Goal: Information Seeking & Learning: Learn about a topic

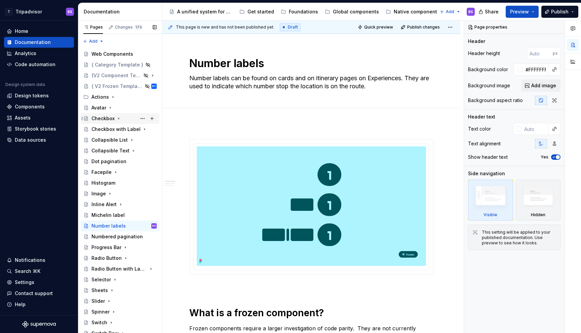
click at [116, 118] on icon "Page tree" at bounding box center [118, 118] width 5 height 5
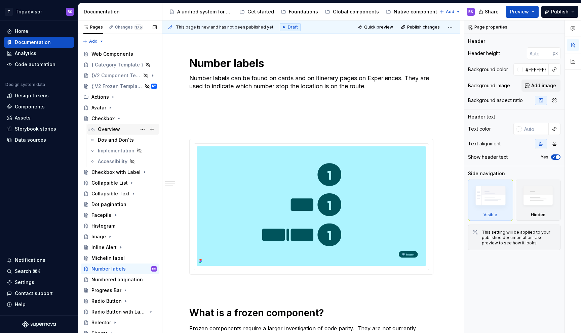
click at [116, 128] on div "Overview" at bounding box center [109, 129] width 22 height 7
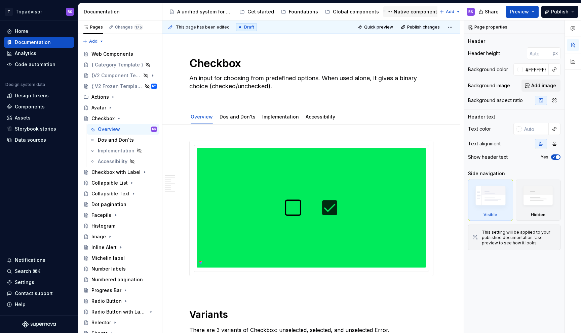
click at [403, 13] on div "Native components" at bounding box center [417, 11] width 46 height 7
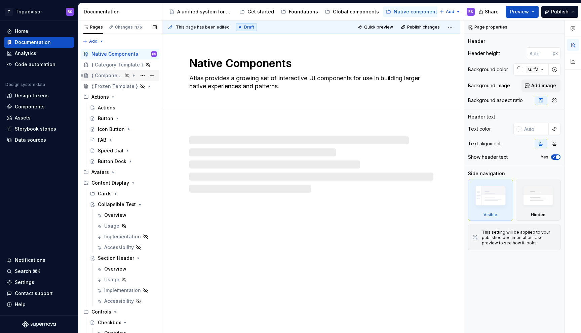
click at [113, 76] on div "{ Component Template }" at bounding box center [106, 75] width 31 height 7
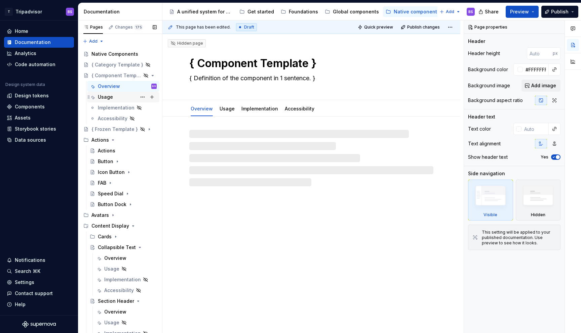
click at [108, 97] on div "Usage" at bounding box center [105, 97] width 15 height 7
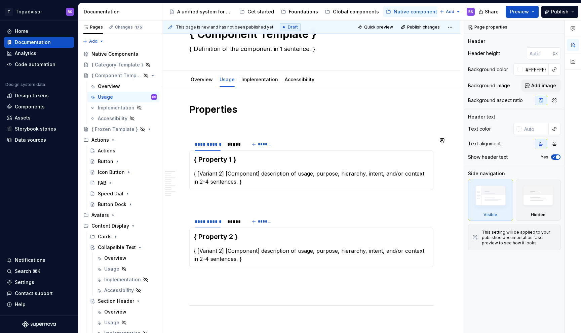
scroll to position [22, 0]
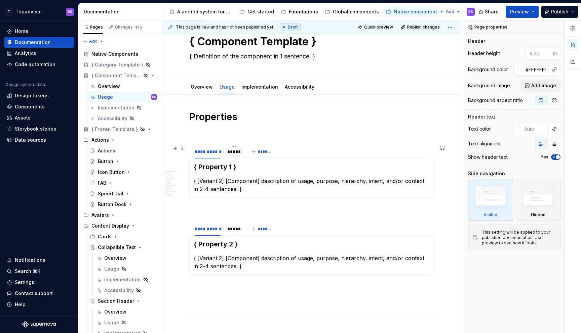
click at [235, 152] on div "*****" at bounding box center [233, 152] width 13 height 7
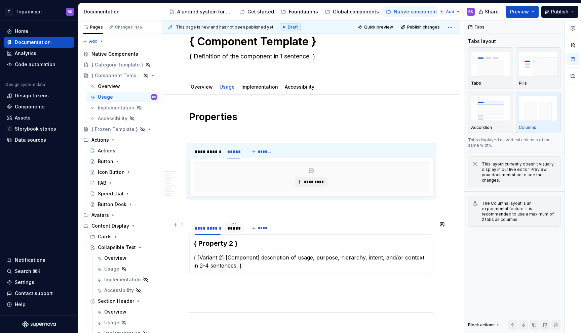
click at [238, 230] on div "*****" at bounding box center [233, 228] width 13 height 7
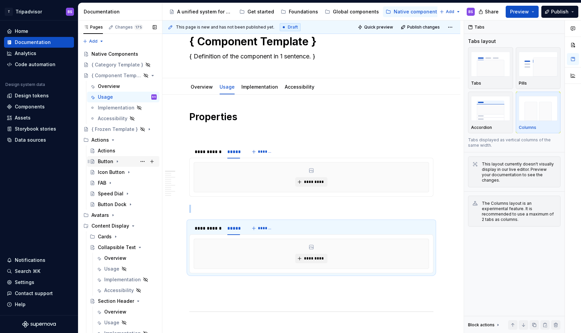
click at [105, 162] on div "Button" at bounding box center [105, 161] width 15 height 7
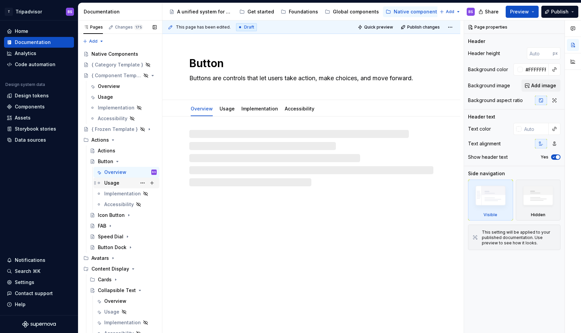
click at [115, 184] on div "Usage" at bounding box center [111, 183] width 15 height 7
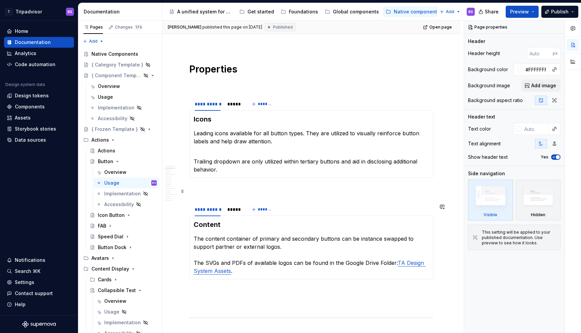
scroll to position [237, 0]
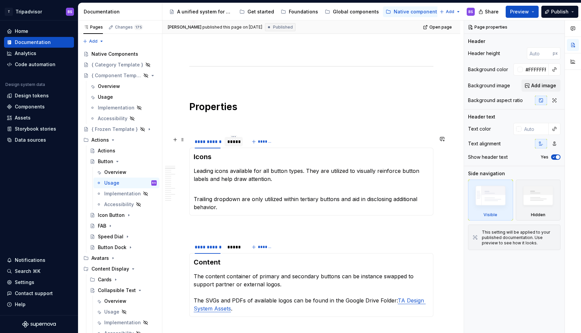
click at [234, 148] on div at bounding box center [234, 147] width 18 height 1
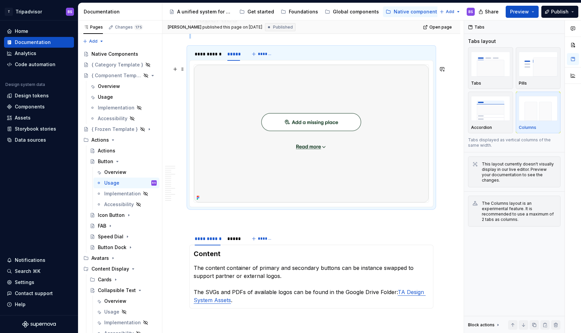
scroll to position [344, 0]
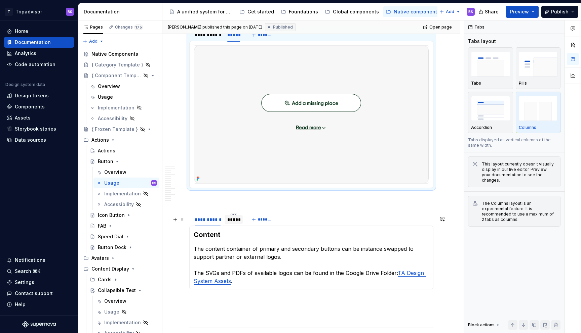
click at [235, 222] on div "*****" at bounding box center [233, 219] width 13 height 7
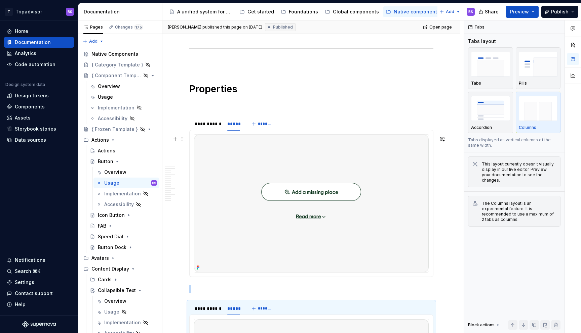
scroll to position [215, 0]
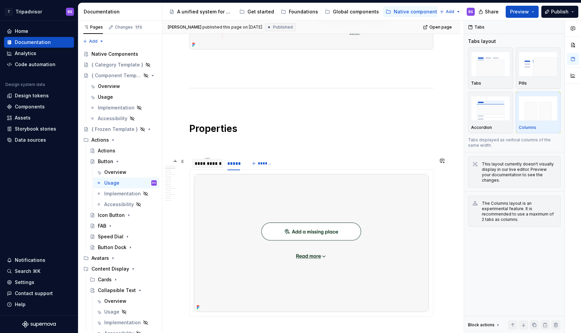
click at [214, 169] on div "**********" at bounding box center [207, 163] width 31 height 11
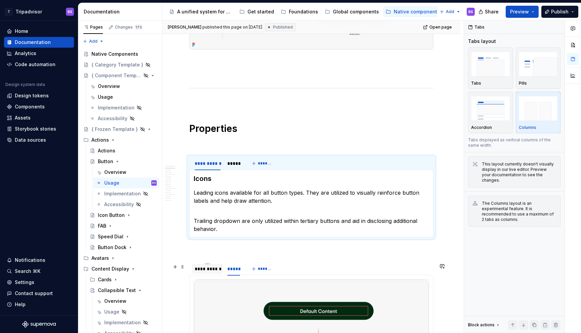
click at [206, 271] on div "**********" at bounding box center [208, 269] width 26 height 7
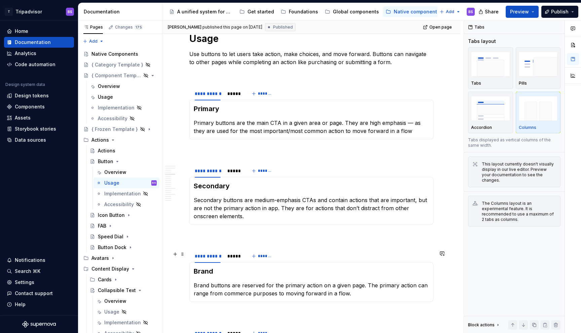
scroll to position [588, 0]
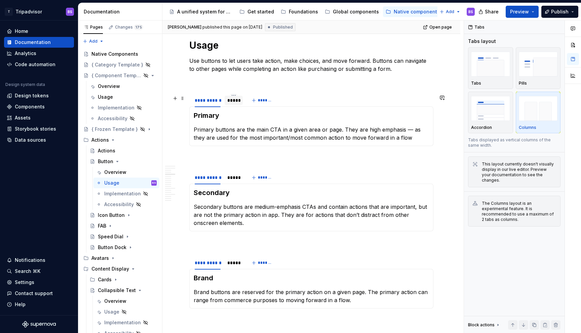
click at [235, 104] on div "*****" at bounding box center [233, 100] width 13 height 7
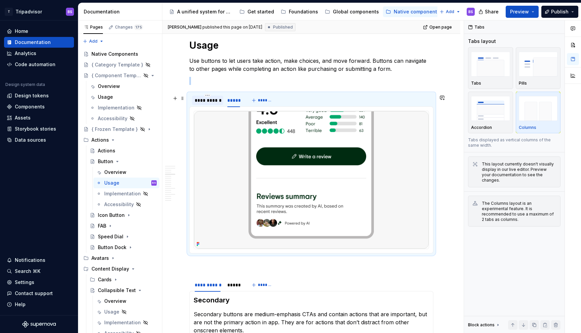
click at [214, 103] on div "**********" at bounding box center [208, 100] width 26 height 7
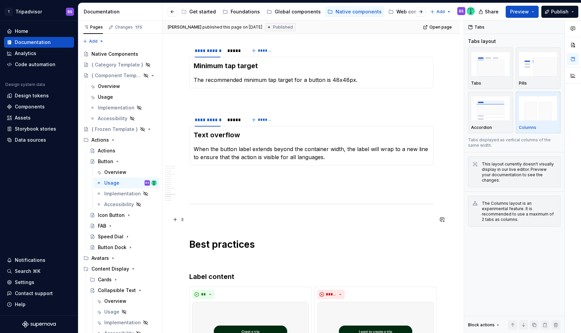
scroll to position [1409, 0]
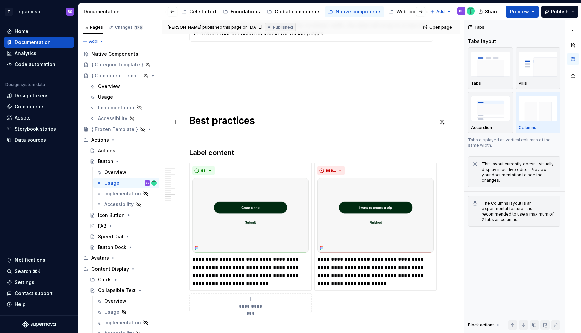
click at [190, 123] on h1 "Best practices" at bounding box center [311, 121] width 244 height 12
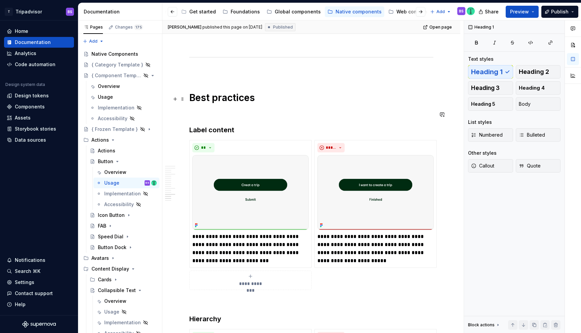
scroll to position [1431, 0]
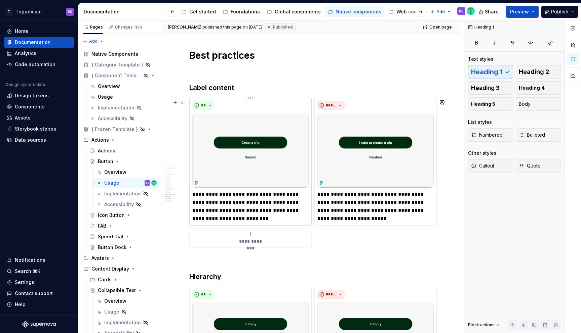
scroll to position [1467, 0]
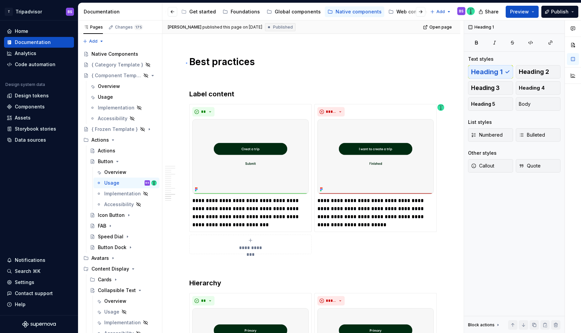
click at [186, 63] on div "**********" at bounding box center [312, 177] width 301 height 313
click at [117, 161] on icon "Page tree" at bounding box center [117, 161] width 5 height 5
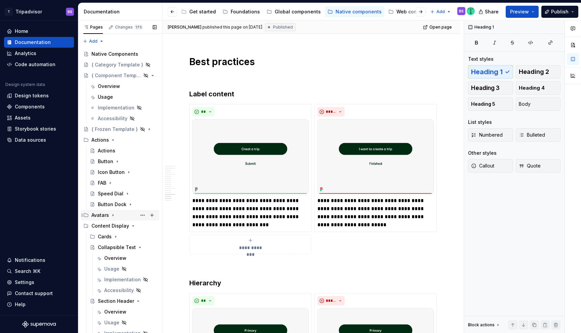
click at [113, 214] on icon "Page tree" at bounding box center [112, 215] width 5 height 5
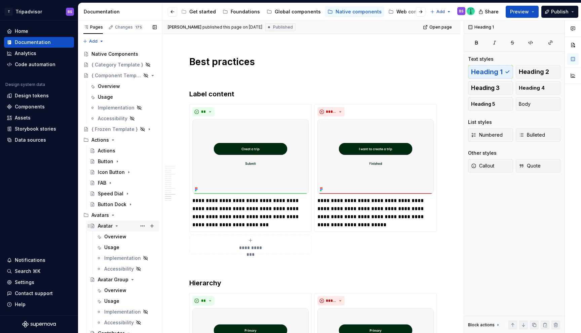
click at [117, 226] on icon "Page tree" at bounding box center [117, 226] width 2 height 1
click at [132, 236] on icon "Page tree" at bounding box center [132, 236] width 5 height 5
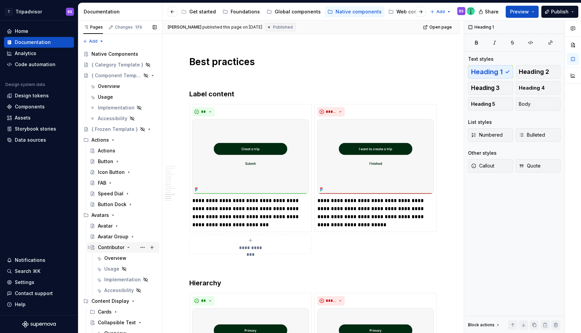
click at [128, 247] on icon "Page tree" at bounding box center [129, 247] width 2 height 1
click at [116, 270] on icon "Page tree" at bounding box center [115, 269] width 5 height 5
click at [134, 290] on icon "Page tree" at bounding box center [134, 290] width 2 height 1
click at [134, 303] on icon "Page tree" at bounding box center [133, 301] width 5 height 5
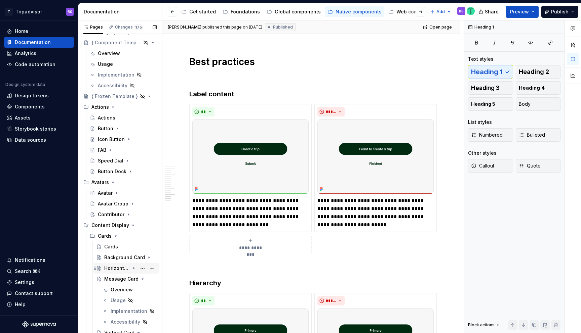
scroll to position [38, 0]
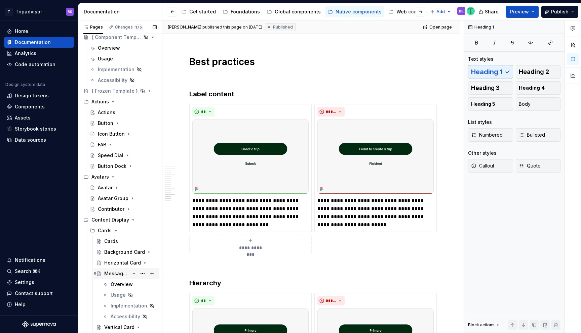
click at [134, 274] on icon "Page tree" at bounding box center [134, 274] width 2 height 1
click at [132, 283] on icon "Page tree" at bounding box center [133, 284] width 5 height 5
click at [134, 297] on icon "Page tree" at bounding box center [133, 295] width 5 height 5
click at [289, 8] on div "Global components" at bounding box center [298, 11] width 46 height 7
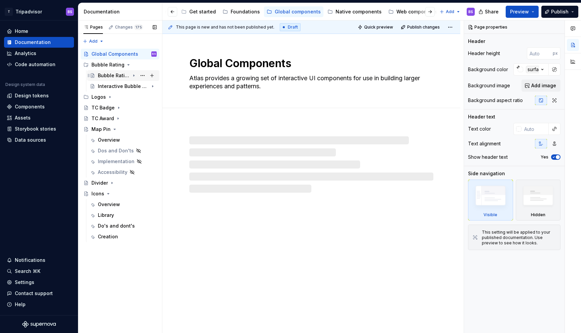
click at [117, 77] on div "Bubble Rating" at bounding box center [114, 75] width 32 height 7
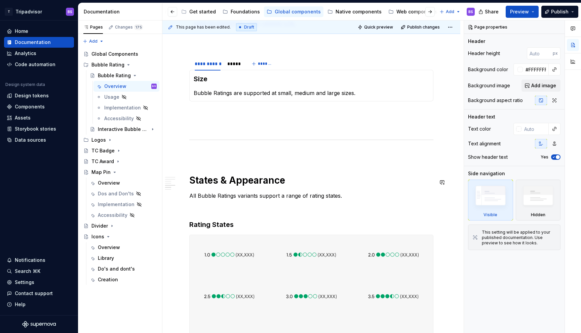
scroll to position [763, 0]
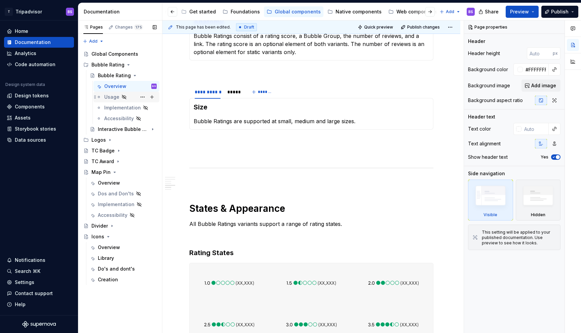
click at [110, 96] on div "Usage" at bounding box center [111, 97] width 15 height 7
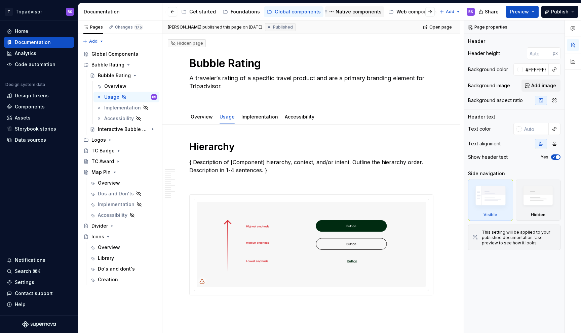
click at [352, 12] on div "Native components" at bounding box center [359, 11] width 46 height 7
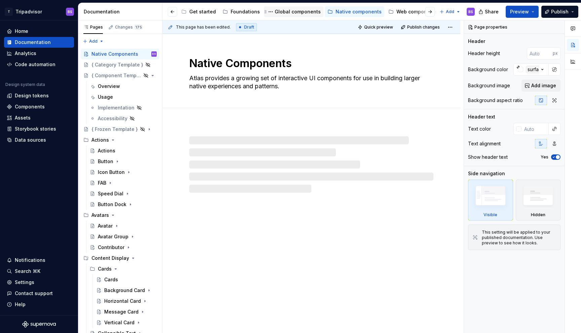
click at [281, 12] on div "Global components" at bounding box center [298, 11] width 46 height 7
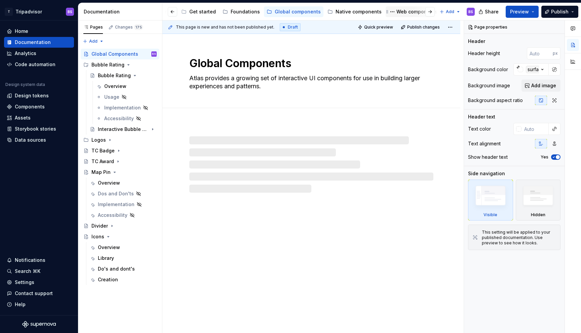
click at [399, 11] on div "Web components" at bounding box center [416, 11] width 41 height 7
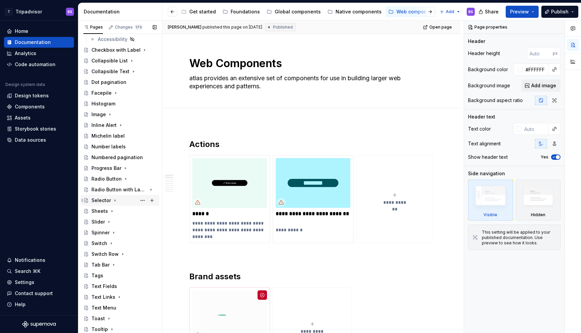
scroll to position [80, 0]
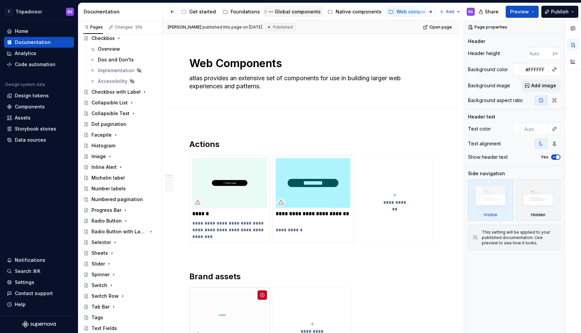
click at [300, 12] on div "Global components" at bounding box center [298, 11] width 46 height 7
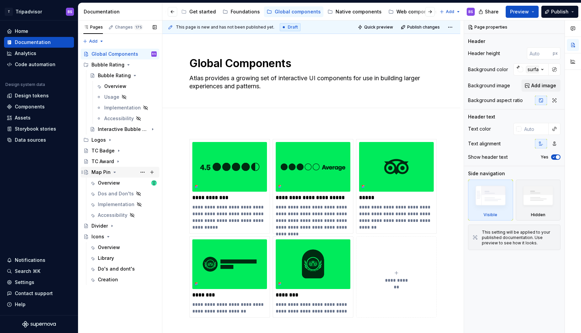
click at [101, 172] on div "Map Pin" at bounding box center [100, 172] width 19 height 7
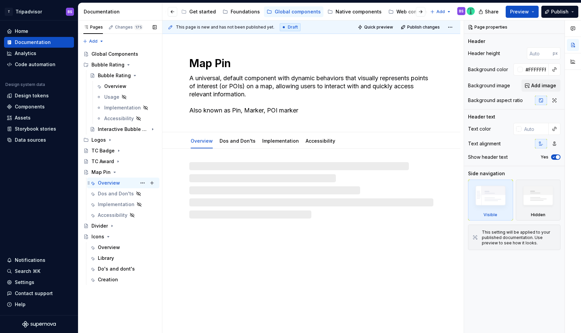
click at [105, 182] on div "Overview" at bounding box center [109, 183] width 22 height 7
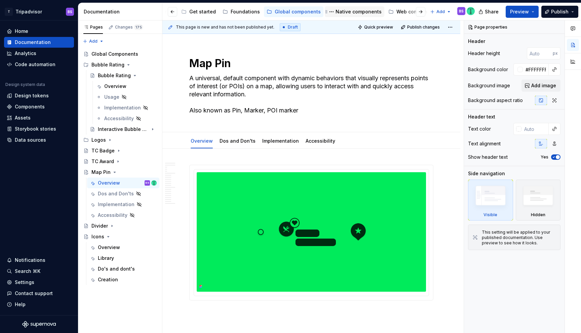
click at [355, 13] on div "Native components" at bounding box center [359, 11] width 46 height 7
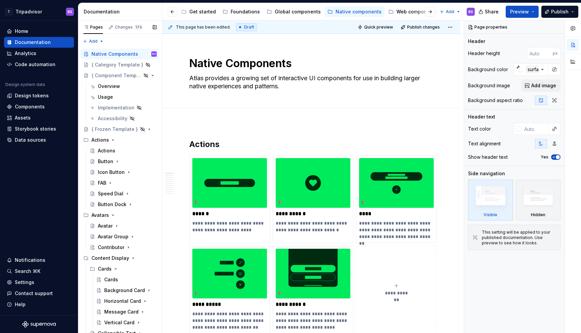
type textarea "*"
